Goal: Information Seeking & Learning: Understand process/instructions

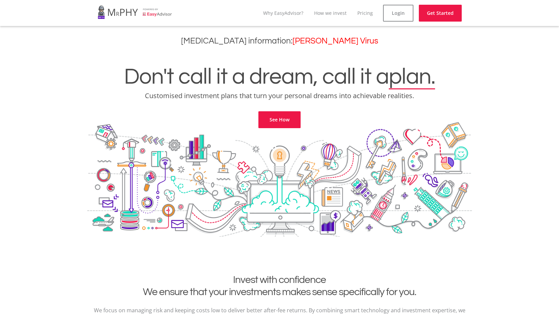
click at [331, 13] on link "How we invest" at bounding box center [330, 13] width 32 height 6
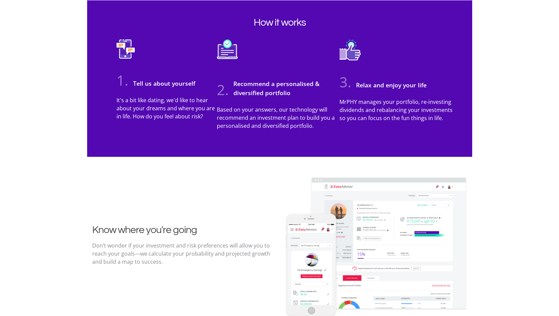
drag, startPoint x: 508, startPoint y: 72, endPoint x: 483, endPoint y: 57, distance: 28.6
click at [508, 72] on section "How it works 1. Tell us about yourself It's a bit like dating, we'd like to hea…" at bounding box center [279, 78] width 559 height 157
drag, startPoint x: 492, startPoint y: 26, endPoint x: 493, endPoint y: 31, distance: 4.5
click at [493, 29] on section "How it works 1. Tell us about yourself It's a bit like dating, we'd like to hea…" at bounding box center [279, 78] width 559 height 157
drag, startPoint x: 519, startPoint y: 100, endPoint x: 453, endPoint y: 88, distance: 67.2
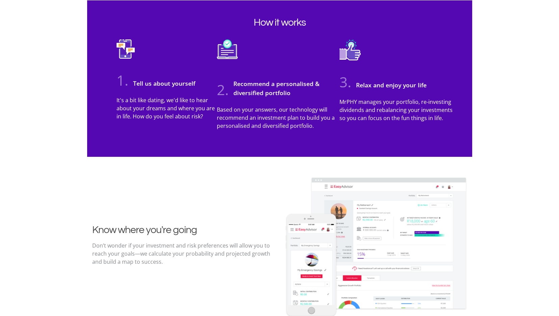
click at [512, 99] on section "How it works 1. Tell us about yourself It's a bit like dating, we'd like to hea…" at bounding box center [279, 78] width 559 height 157
click at [468, 82] on div "How it works 1. Tell us about yourself It's a bit like dating, we'd like to hea…" at bounding box center [279, 78] width 385 height 156
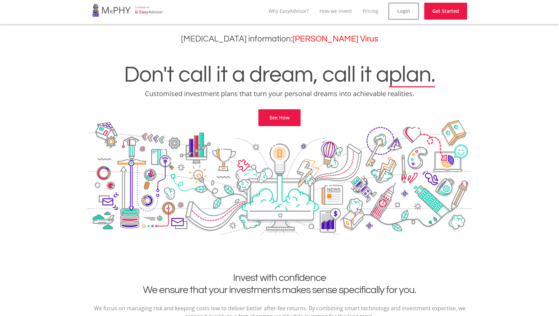
scroll to position [0, 0]
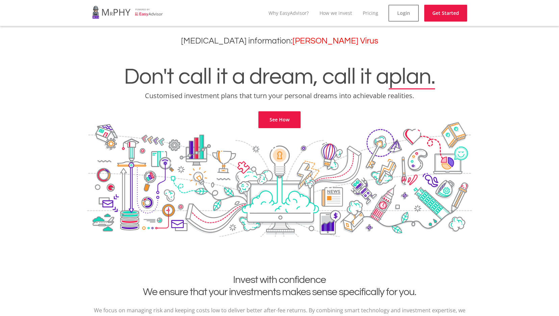
click at [141, 13] on link at bounding box center [127, 12] width 71 height 19
